Goal: Task Accomplishment & Management: Complete application form

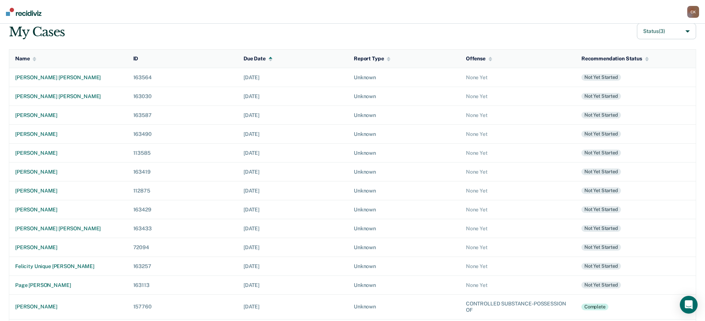
scroll to position [116, 0]
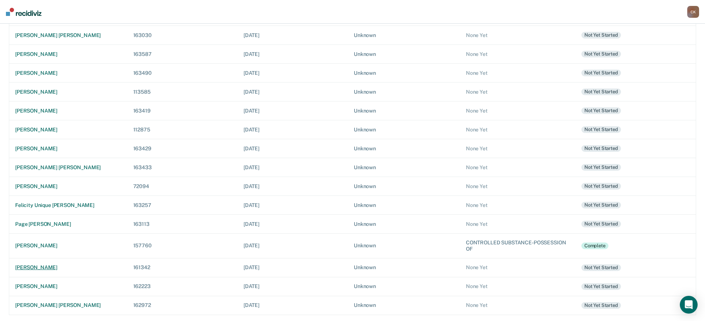
click at [39, 269] on div "[PERSON_NAME]" at bounding box center [68, 267] width 106 height 6
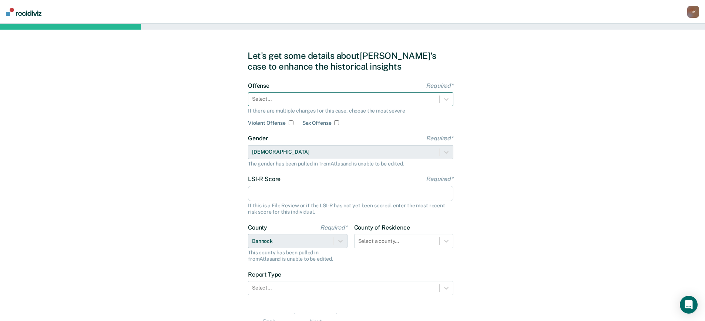
click at [293, 105] on div "Select..." at bounding box center [351, 99] width 206 height 14
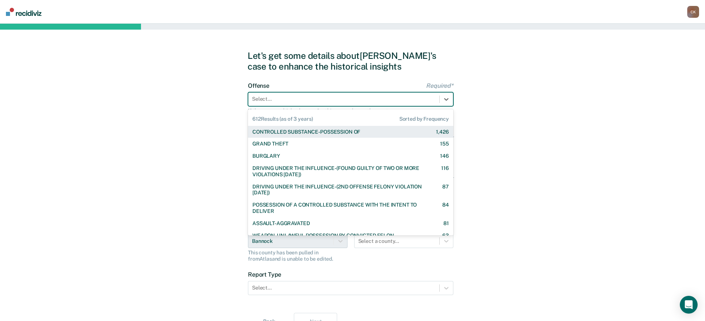
click at [298, 132] on div "CONTROLLED SUBSTANCE-POSSESSION OF" at bounding box center [307, 132] width 108 height 6
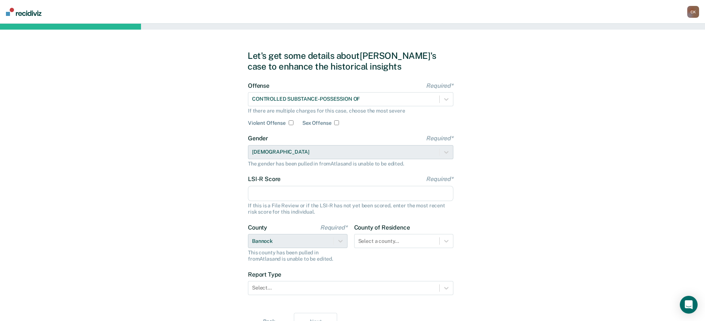
click at [294, 192] on input "LSI-R Score Required*" at bounding box center [351, 194] width 206 height 16
type input "29"
click at [508, 208] on div "Let's get some details about [PERSON_NAME]'s case to enhance the historical ins…" at bounding box center [352, 191] width 705 height 334
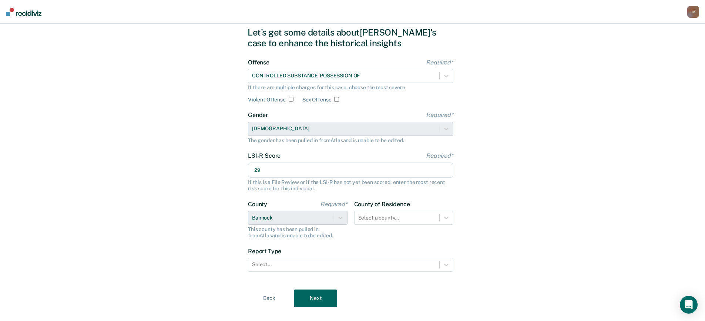
scroll to position [36, 0]
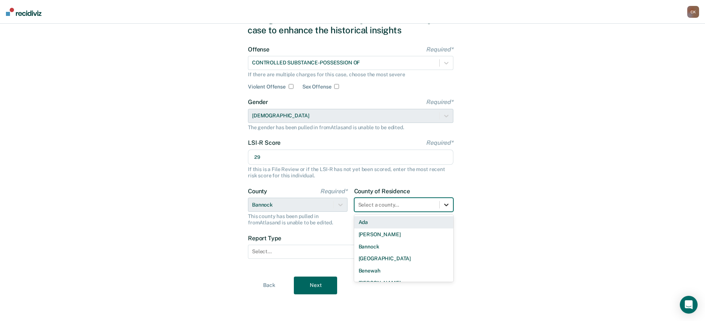
click at [448, 201] on icon at bounding box center [446, 204] width 7 height 7
click at [390, 247] on div "Bannock" at bounding box center [404, 247] width 100 height 12
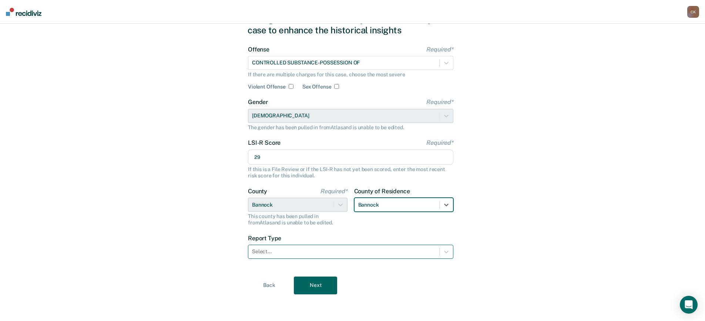
click at [293, 246] on div "Select..." at bounding box center [351, 252] width 206 height 14
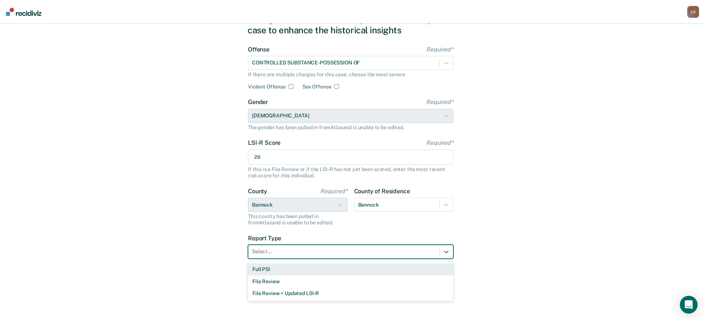
click at [285, 267] on div "Full PSI" at bounding box center [351, 269] width 206 height 12
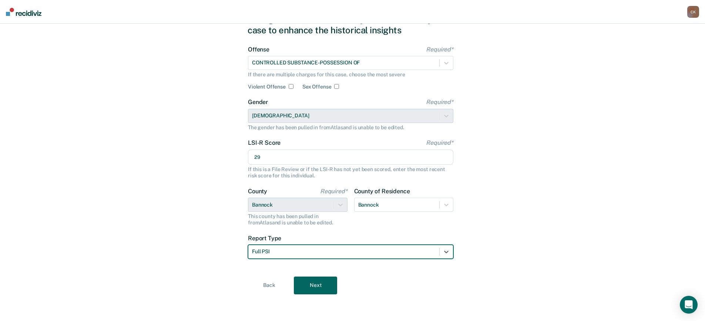
click at [326, 285] on button "Next" at bounding box center [315, 286] width 43 height 18
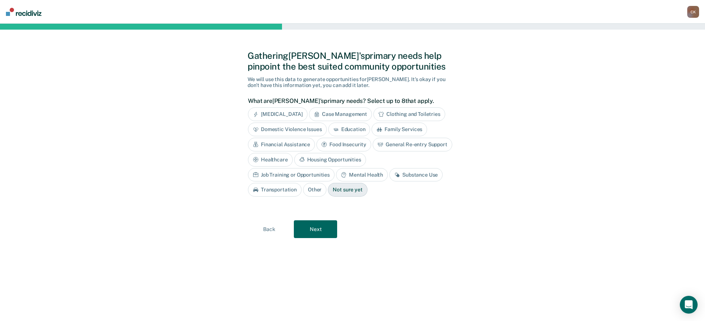
scroll to position [0, 0]
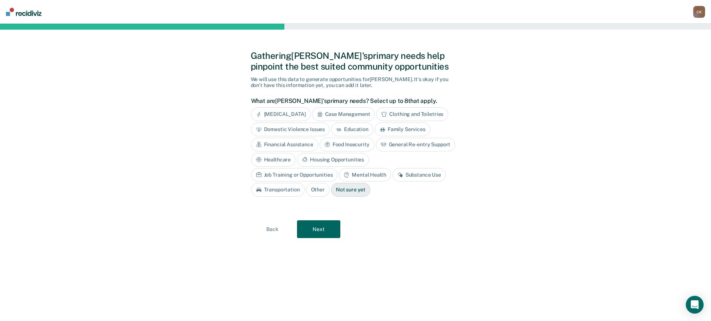
click at [357, 114] on div "Case Management" at bounding box center [343, 114] width 63 height 14
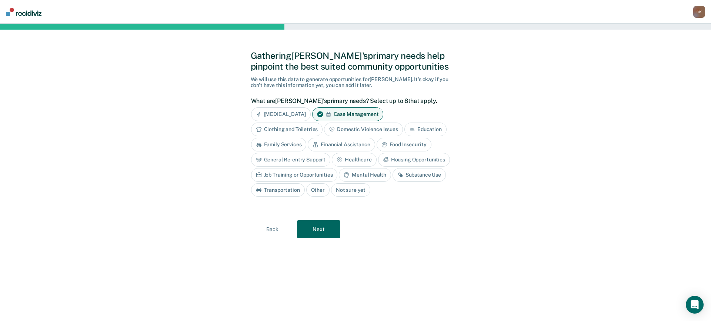
click at [366, 174] on div "Mental Health" at bounding box center [365, 175] width 52 height 14
click at [420, 177] on div "Substance Use" at bounding box center [427, 175] width 53 height 14
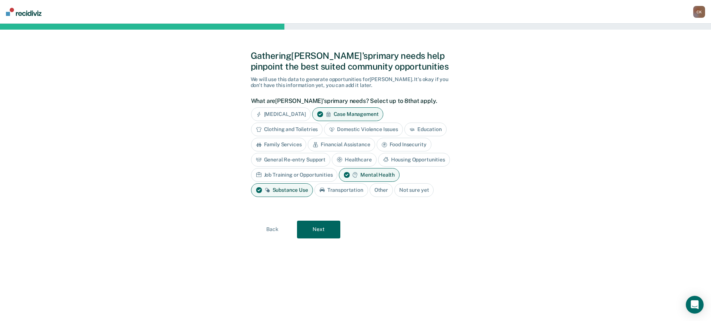
click at [330, 232] on button "Next" at bounding box center [318, 230] width 43 height 18
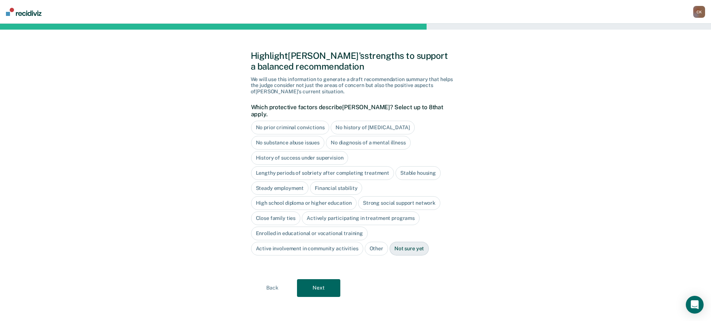
click at [408, 167] on div "Stable housing" at bounding box center [417, 173] width 45 height 14
click at [428, 166] on div "Stable housing" at bounding box center [422, 173] width 54 height 14
click at [286, 211] on div "Close family ties" at bounding box center [276, 218] width 50 height 14
click at [326, 284] on button "Next" at bounding box center [318, 288] width 43 height 18
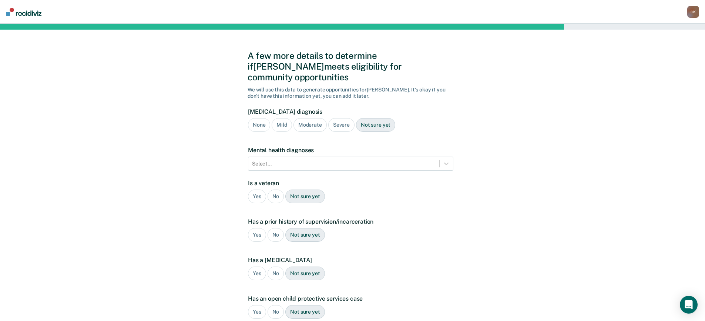
click at [339, 118] on div "Severe" at bounding box center [341, 125] width 26 height 14
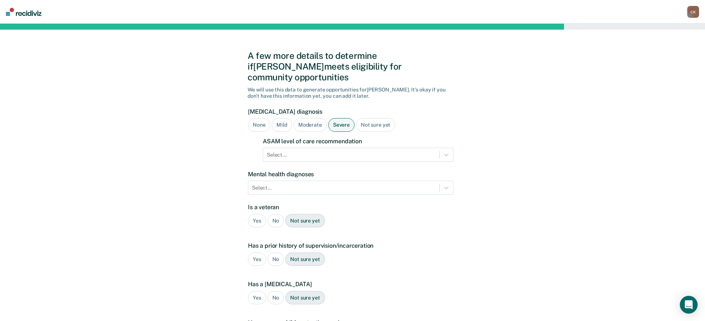
click at [312, 138] on div "ASAM level of care recommendation Select..." at bounding box center [358, 150] width 191 height 24
click at [310, 150] on div "Select..." at bounding box center [351, 155] width 176 height 11
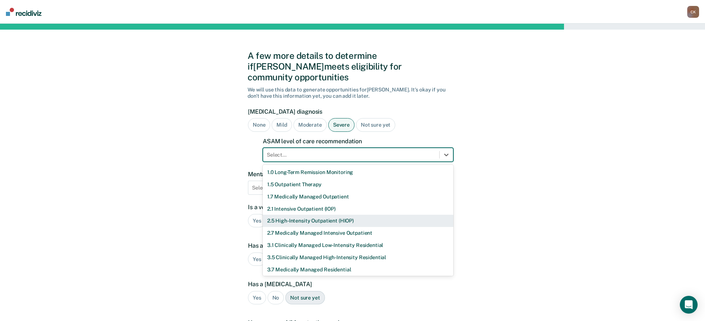
click at [329, 215] on div "2.5 High-Intensity Outpatient (HIOP)" at bounding box center [358, 221] width 191 height 12
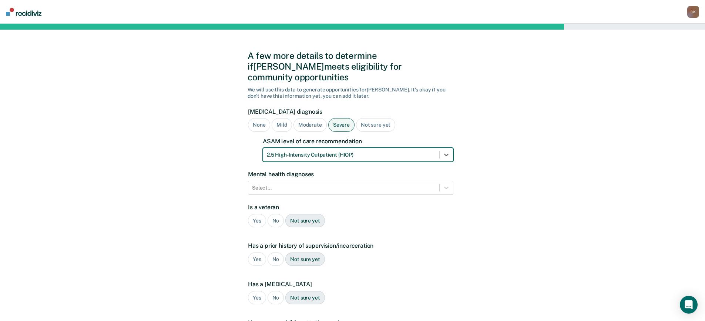
click at [471, 232] on div "A few more details to determine if [PERSON_NAME] meets eligibility for communit…" at bounding box center [352, 237] width 705 height 426
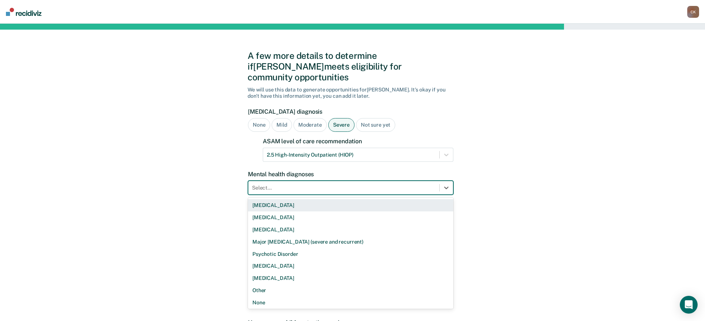
click at [348, 184] on div at bounding box center [344, 188] width 184 height 8
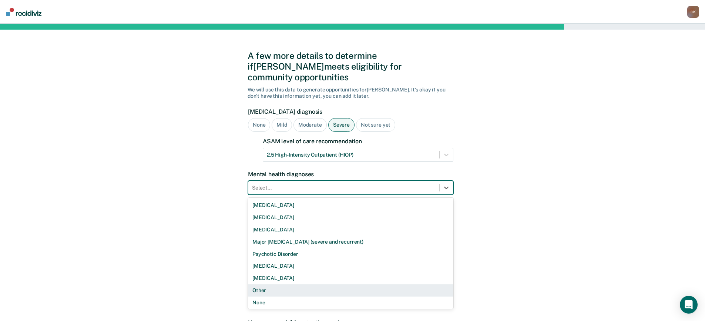
click at [313, 284] on div "Other" at bounding box center [351, 290] width 206 height 12
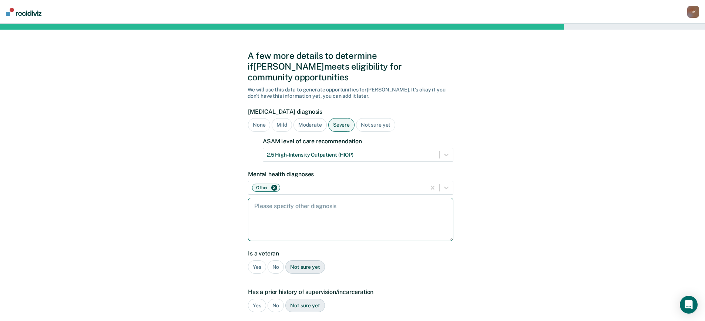
click at [314, 200] on textarea at bounding box center [351, 219] width 206 height 43
type textarea "[MEDICAL_DATA], [MEDICAL_DATA], anxiety, [MEDICAL_DATA]"
click at [567, 219] on div "A few more details to determine if [PERSON_NAME] meets eligibility for communit…" at bounding box center [352, 260] width 705 height 472
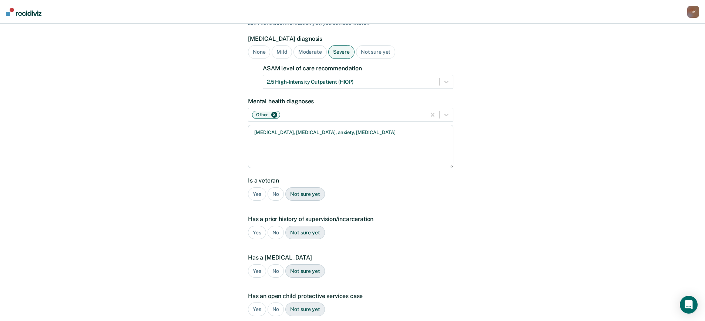
scroll to position [74, 0]
click at [277, 186] on div "No" at bounding box center [276, 193] width 17 height 14
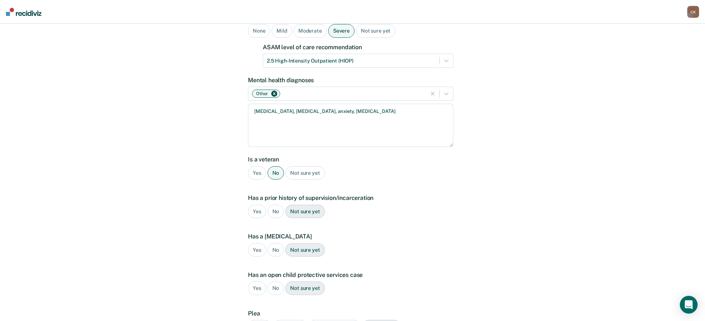
scroll to position [111, 0]
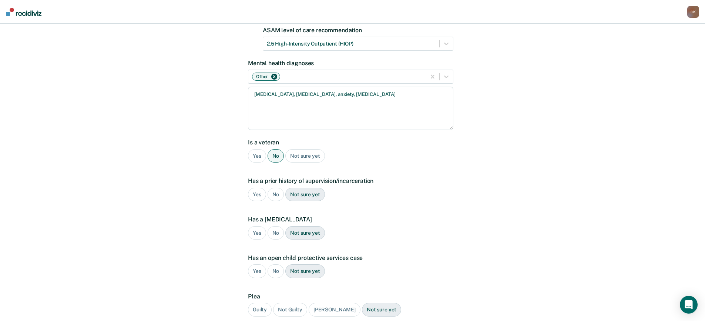
click at [255, 188] on div "Yes" at bounding box center [257, 195] width 18 height 14
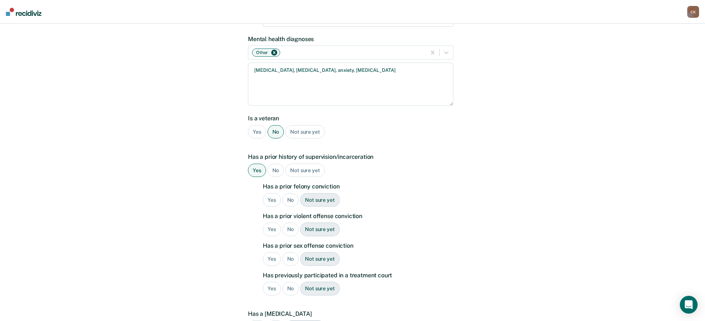
scroll to position [148, 0]
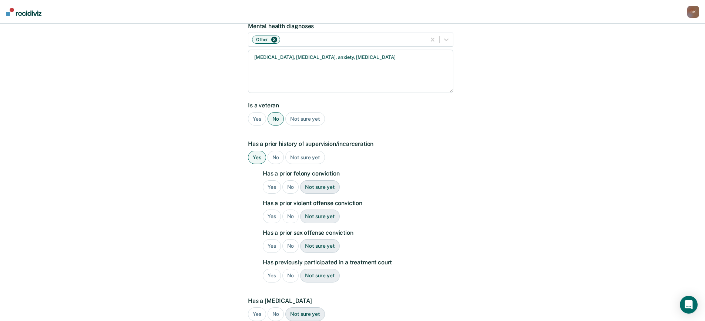
click at [289, 180] on div "No" at bounding box center [291, 187] width 17 height 14
click at [270, 210] on div "Yes" at bounding box center [272, 217] width 18 height 14
click at [285, 239] on div "No" at bounding box center [291, 246] width 17 height 14
click at [291, 269] on div "No" at bounding box center [291, 276] width 17 height 14
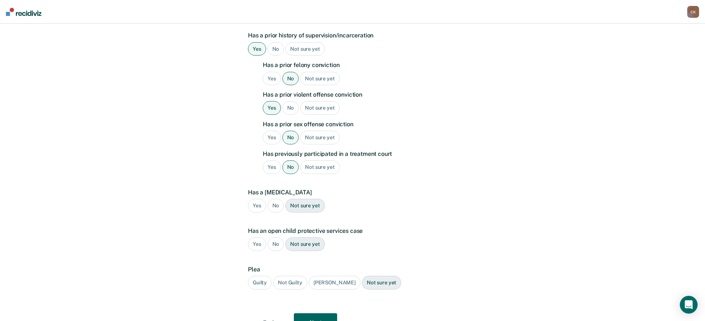
scroll to position [283, 0]
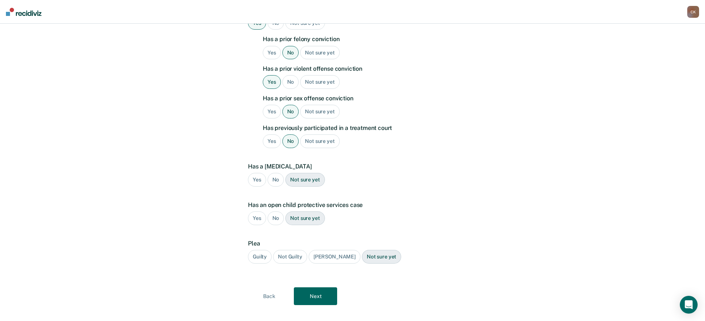
click at [277, 173] on div "No" at bounding box center [276, 180] width 17 height 14
click at [276, 211] on div "No" at bounding box center [276, 218] width 17 height 14
click at [261, 250] on div "Guilty" at bounding box center [260, 257] width 24 height 14
click at [326, 289] on button "Next" at bounding box center [315, 296] width 43 height 18
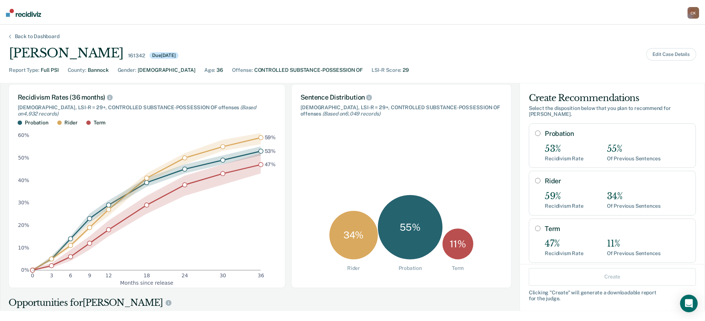
scroll to position [0, 0]
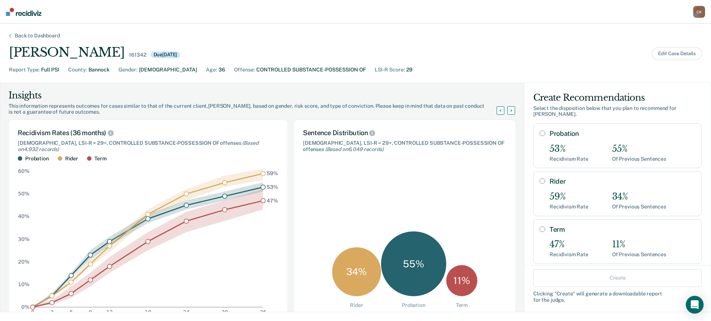
click at [540, 130] on input "Probation" at bounding box center [543, 133] width 6 height 6
radio input "true"
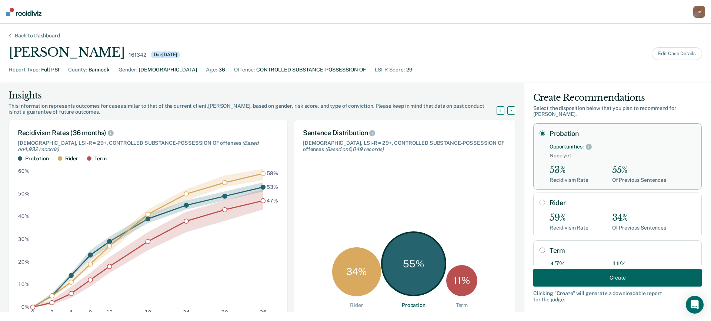
click at [609, 278] on button "Create" at bounding box center [617, 278] width 168 height 18
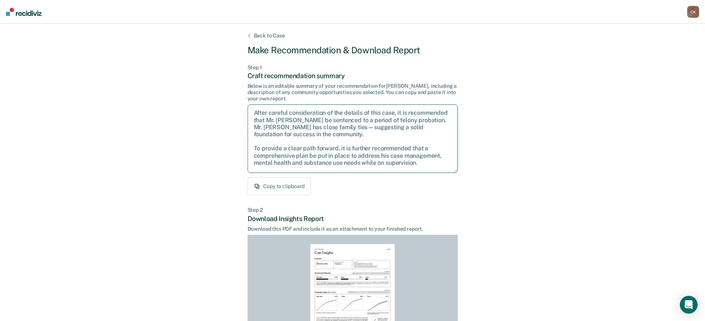
drag, startPoint x: 285, startPoint y: 166, endPoint x: 237, endPoint y: 80, distance: 98.9
click at [237, 80] on div "Back to Case Make Recommendation & Download Report Step 1 Craft recommendation …" at bounding box center [352, 223] width 705 height 398
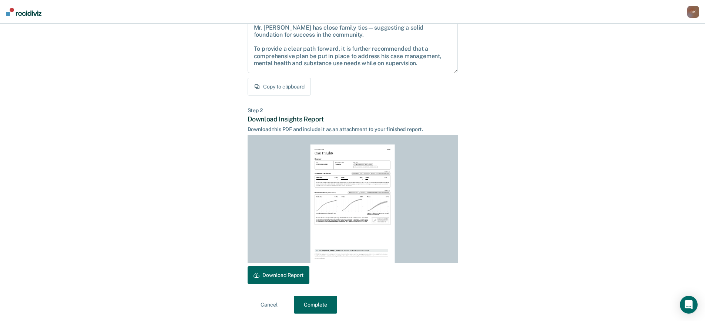
scroll to position [101, 0]
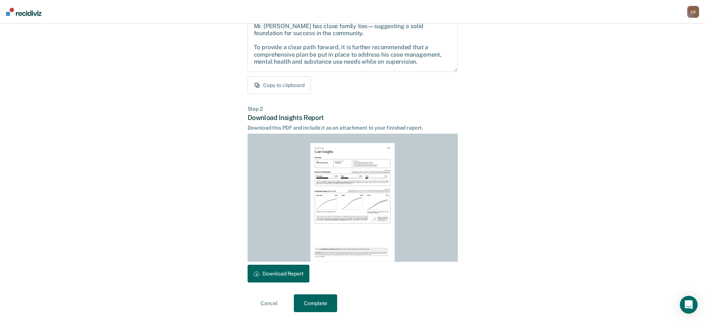
click at [292, 272] on button "Download Report" at bounding box center [279, 274] width 62 height 18
click at [325, 303] on button "Complete" at bounding box center [315, 303] width 43 height 18
